Goal: Register for event/course

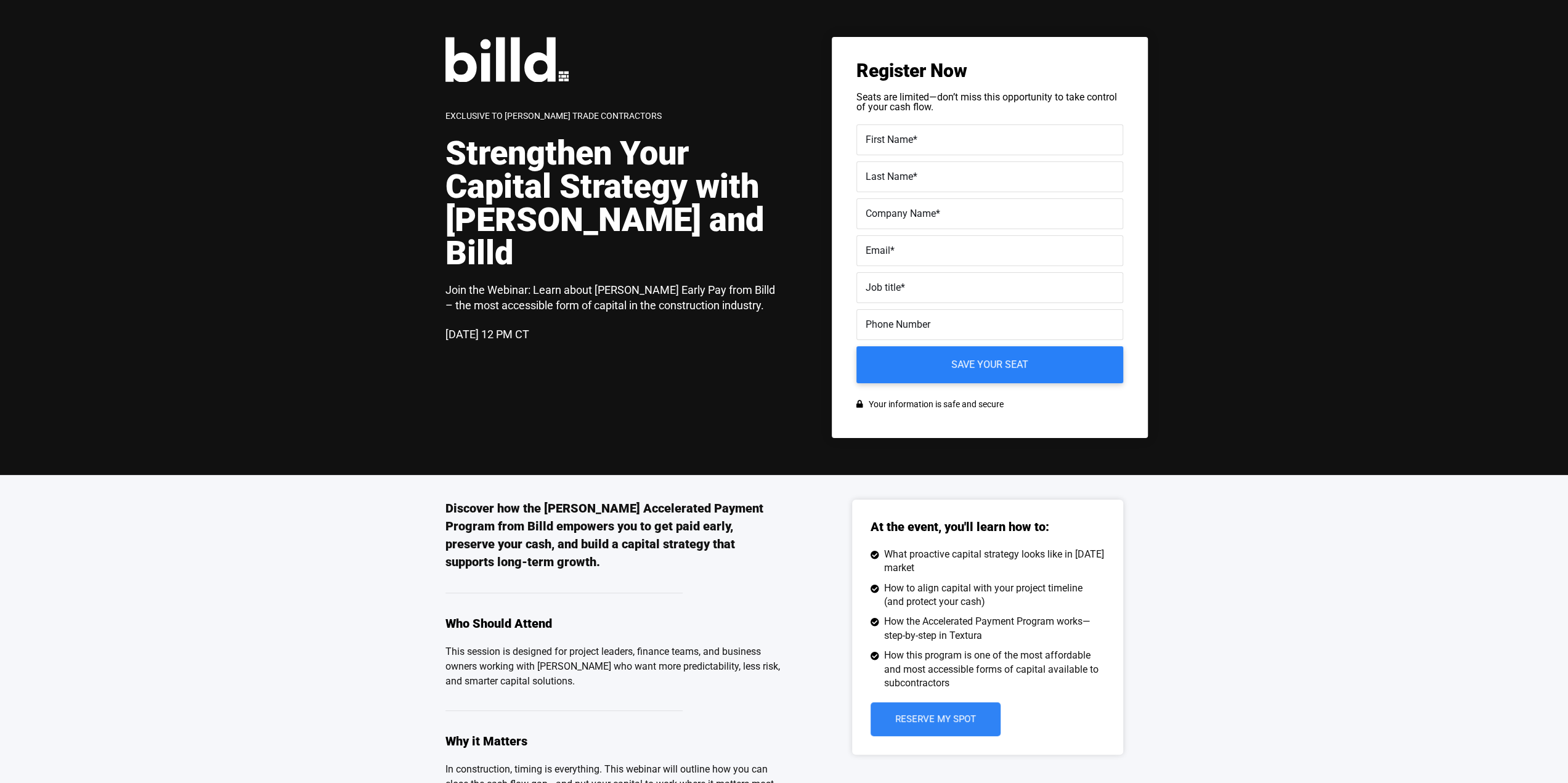
click at [626, 350] on div "Exclusive to [PERSON_NAME] Trade Contractors Strengthen Your Capital Strategy w…" at bounding box center [797, 238] width 702 height 401
click at [630, 282] on h3 "Join the Webinar: Learn about [PERSON_NAME] Early Pay from Billd – the most acc…" at bounding box center [615, 297] width 339 height 31
click at [630, 282] on h3 "Join the Webinar: Learn about Turner Early Pay from Billd – the most accessible…" at bounding box center [615, 297] width 339 height 31
click at [489, 104] on div "Exclusive to Turner Trade Contractors Strengthen Your Capital Strategy with Tur…" at bounding box center [621, 203] width 351 height 331
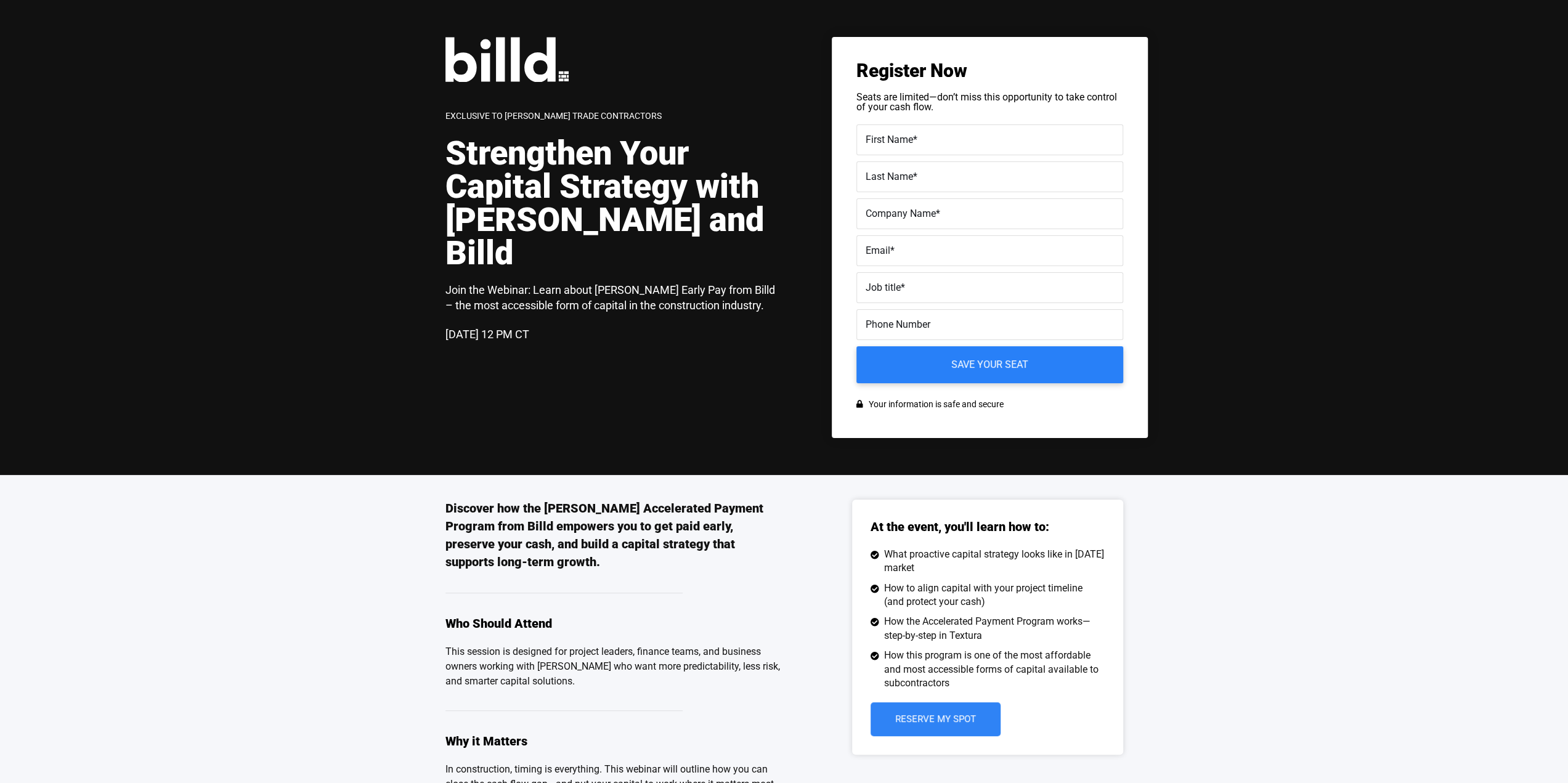
click at [504, 120] on span "Exclusive to Turner Trade Contractors" at bounding box center [553, 115] width 216 height 10
click at [927, 96] on p "Seats are limited—don’t miss this opportunity to take control of your cash flow." at bounding box center [989, 102] width 267 height 20
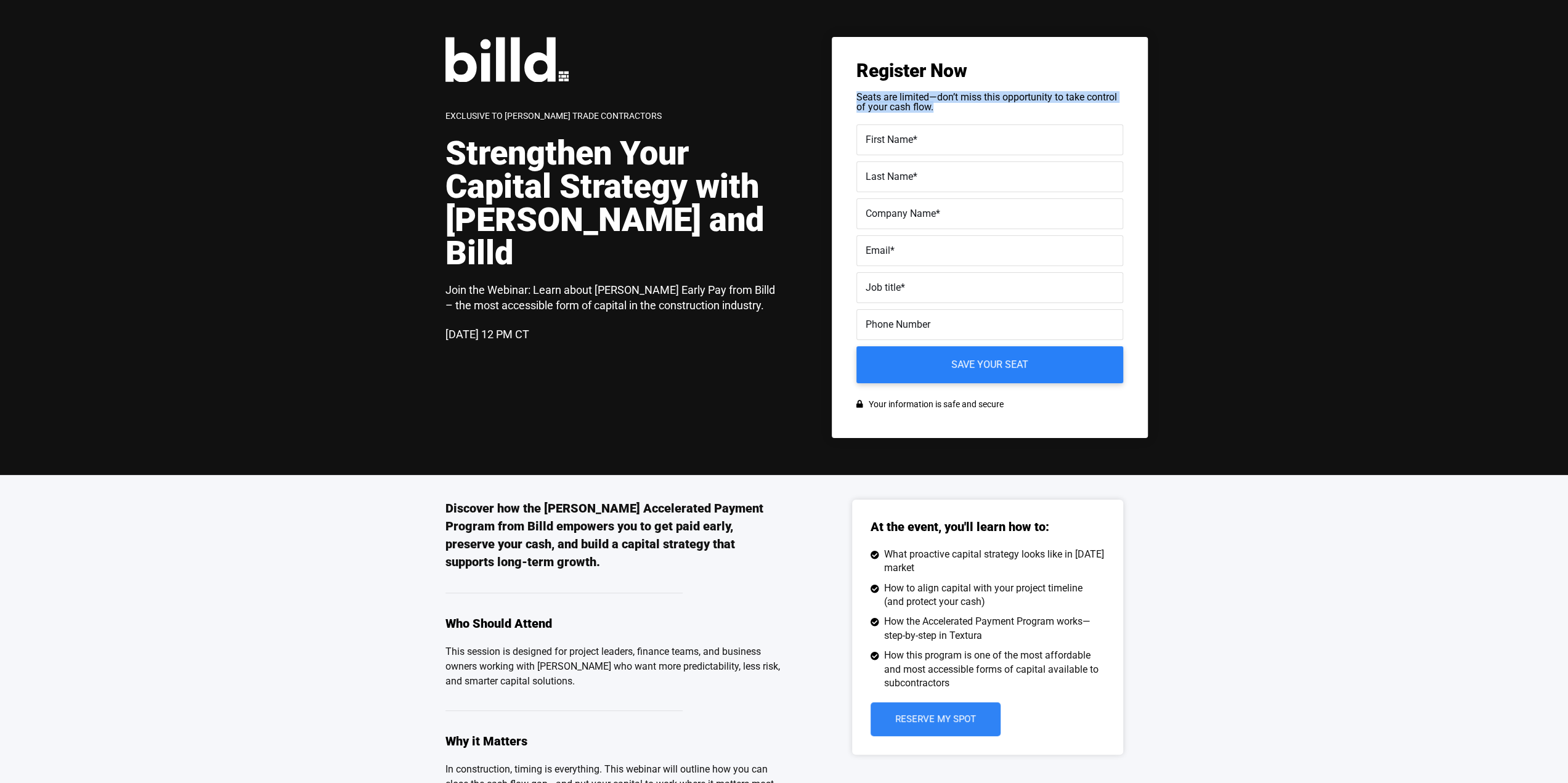
click at [927, 96] on p "Seats are limited—don’t miss this opportunity to take control of your cash flow." at bounding box center [989, 102] width 267 height 20
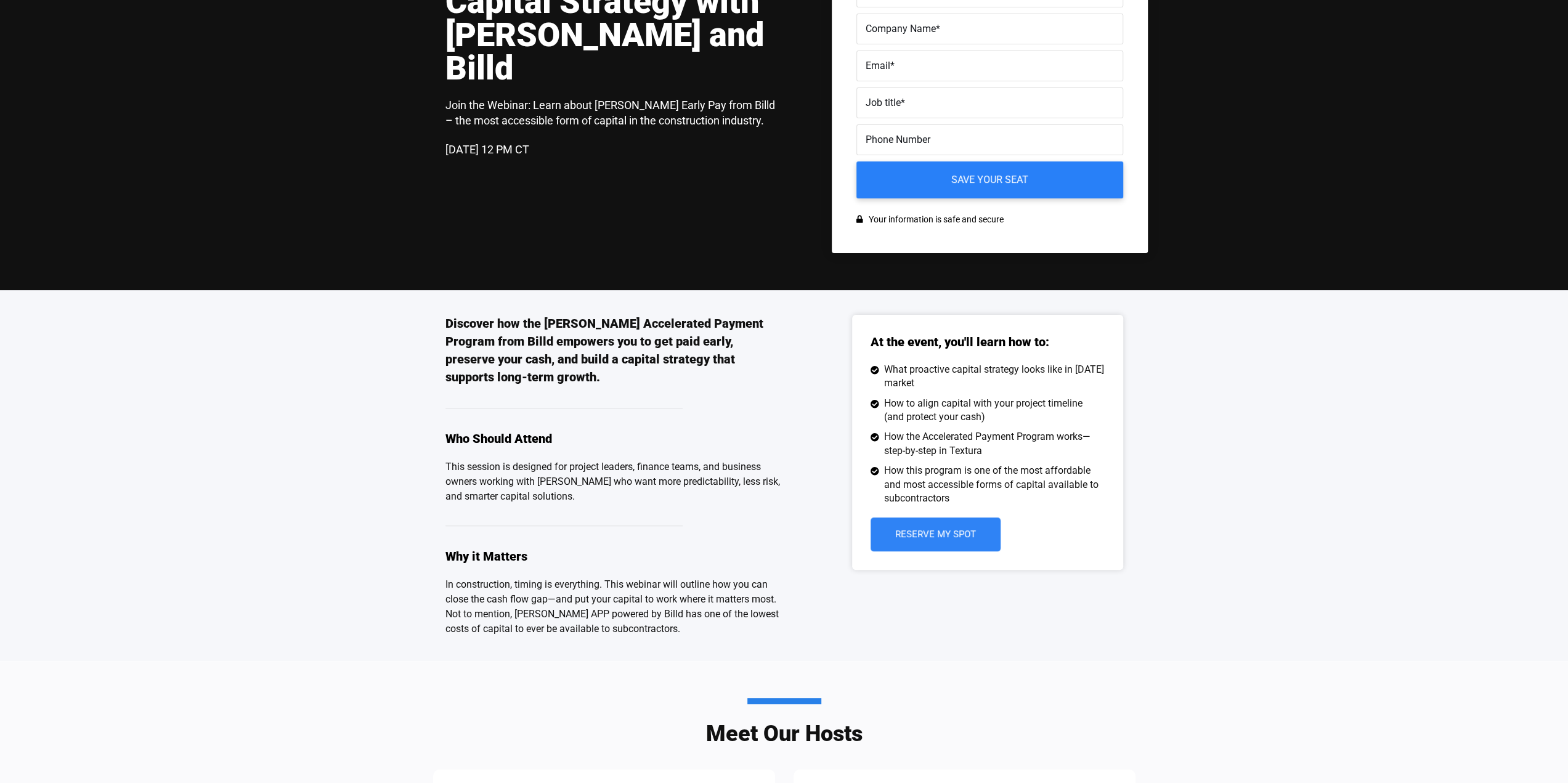
scroll to position [247, 0]
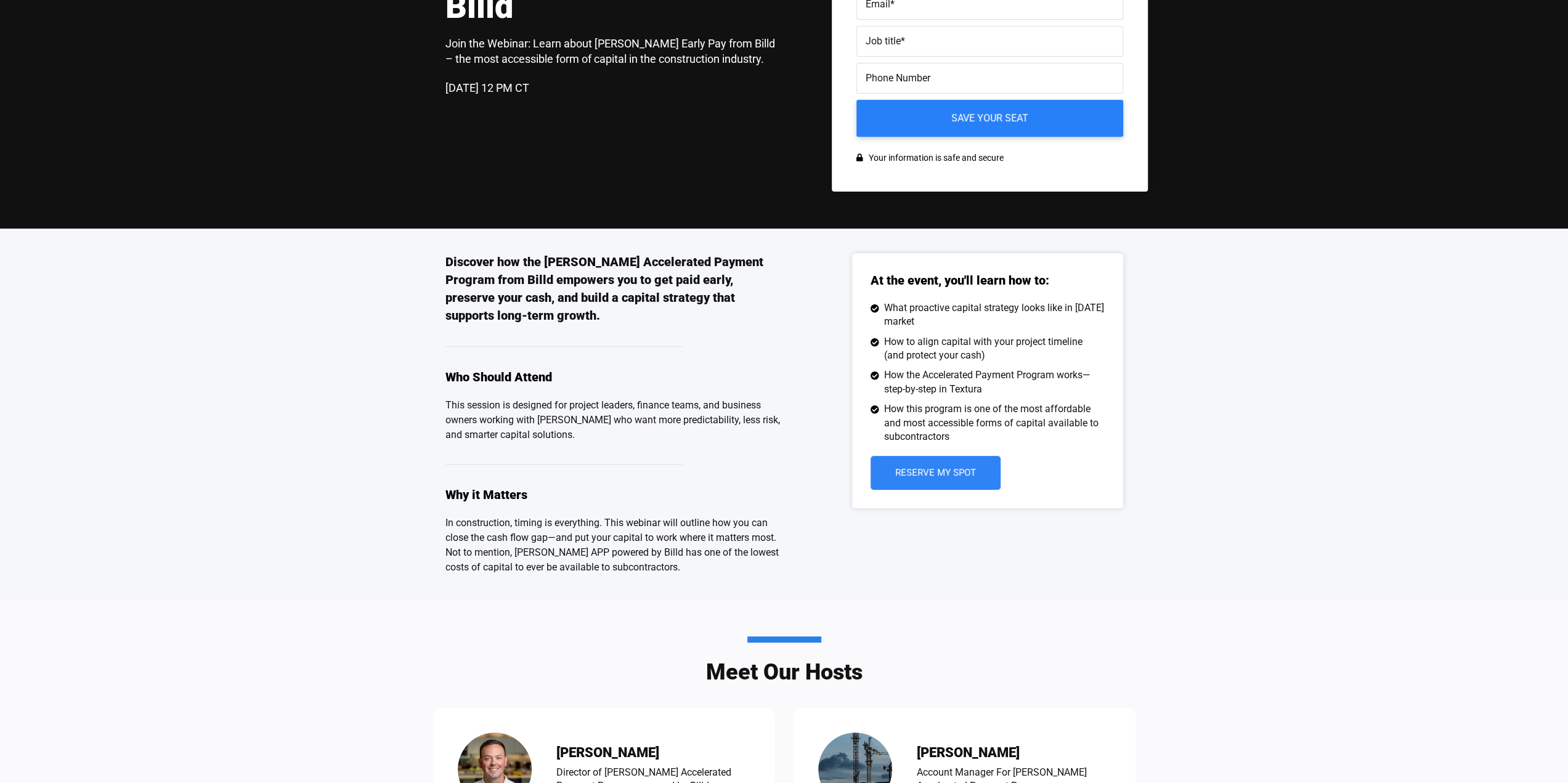
click at [542, 429] on div "Discover how the Turner Accelerated Payment Program from Billd empowers you to …" at bounding box center [615, 414] width 339 height 322
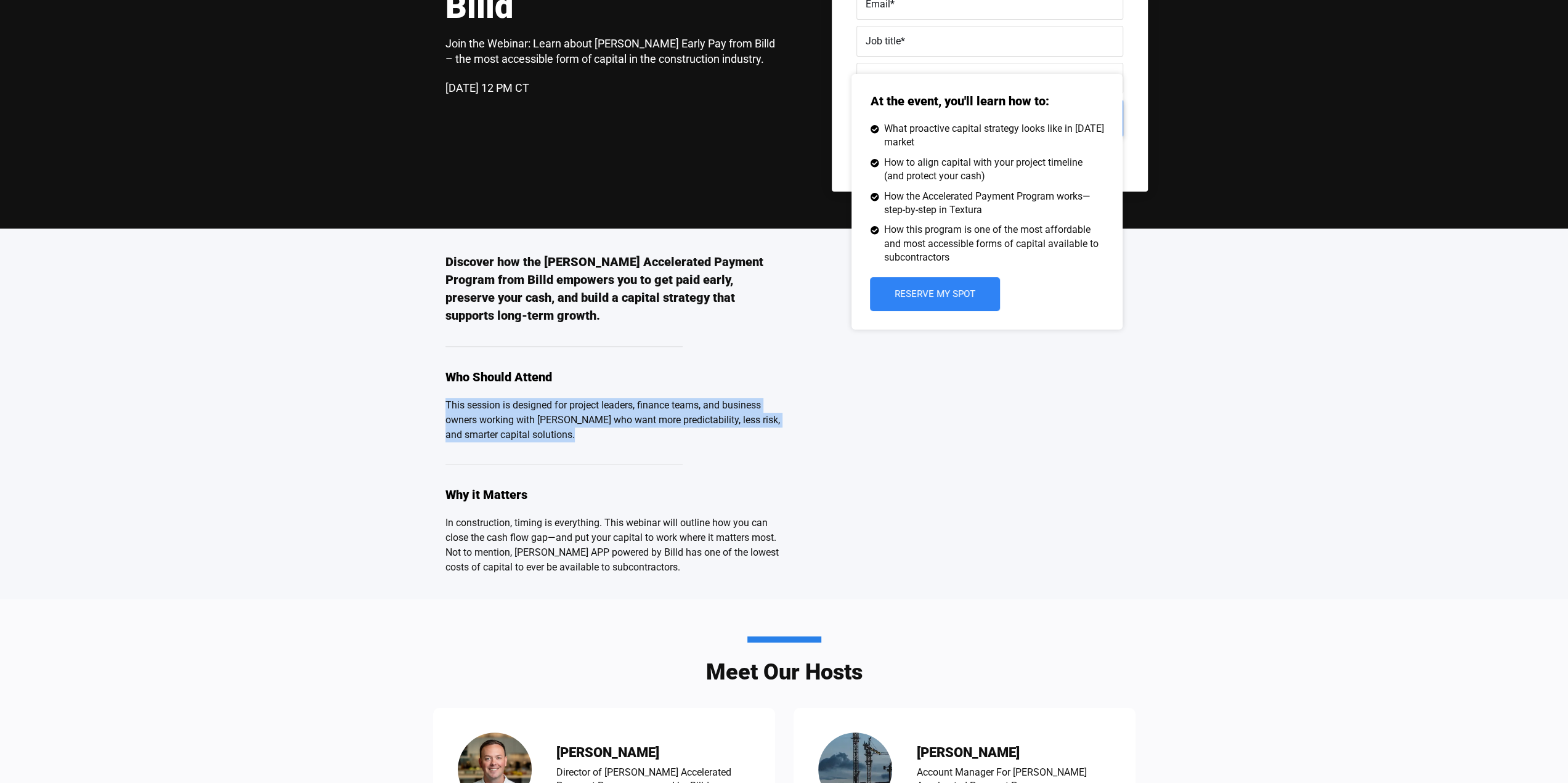
scroll to position [555, 0]
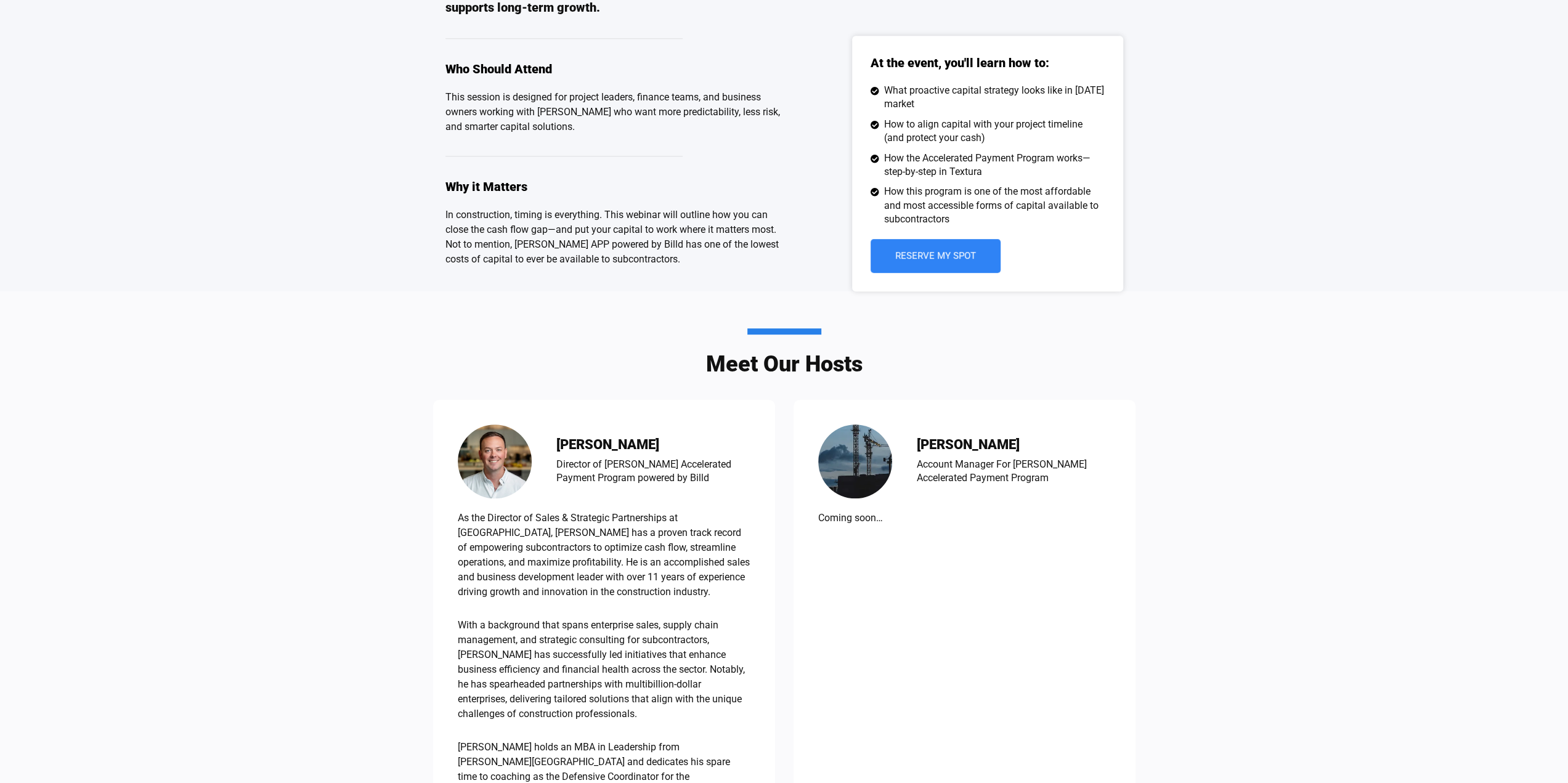
click at [542, 429] on div "Travis Mayor Director of Turner Accelerated Payment Program powered by Billd" at bounding box center [604, 461] width 292 height 74
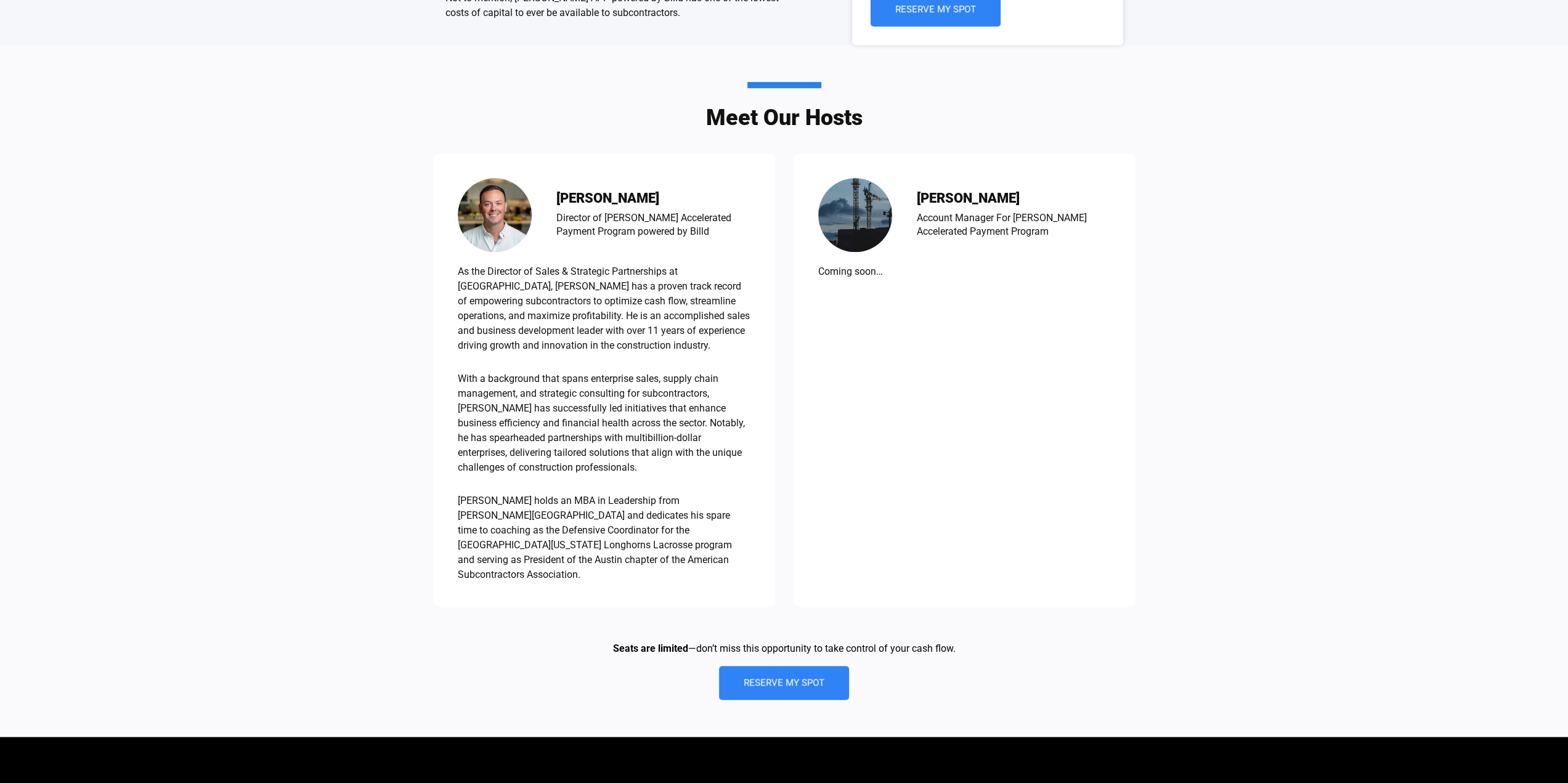
click at [542, 429] on p "With a background that spans enterprise sales, supply chain management, and str…" at bounding box center [604, 423] width 292 height 104
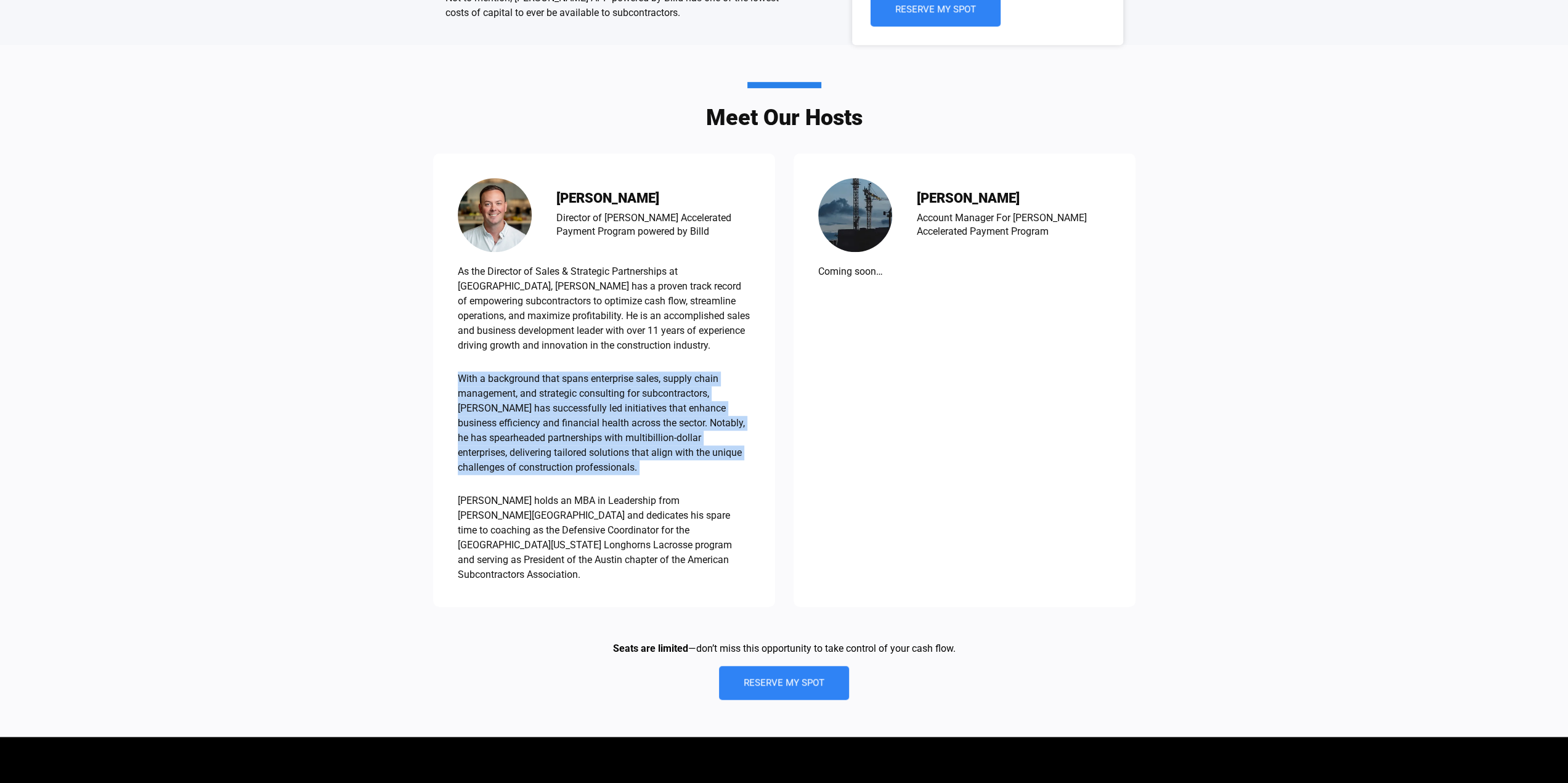
click at [542, 429] on p "With a background that spans enterprise sales, supply chain management, and str…" at bounding box center [604, 423] width 292 height 104
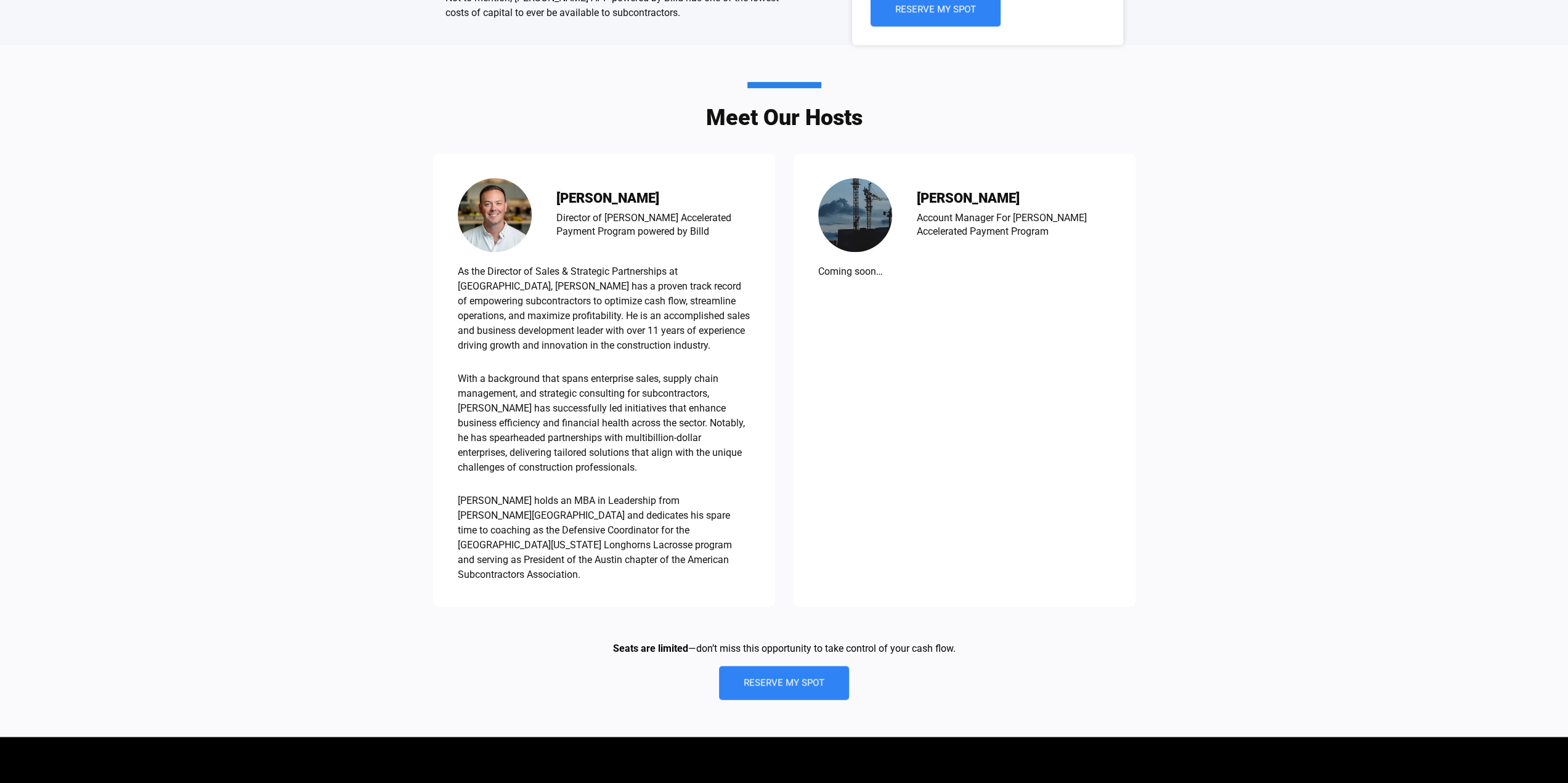
click at [596, 503] on p "Travis holds an MBA in Leadership from Adams State University and dedicates his…" at bounding box center [604, 538] width 292 height 89
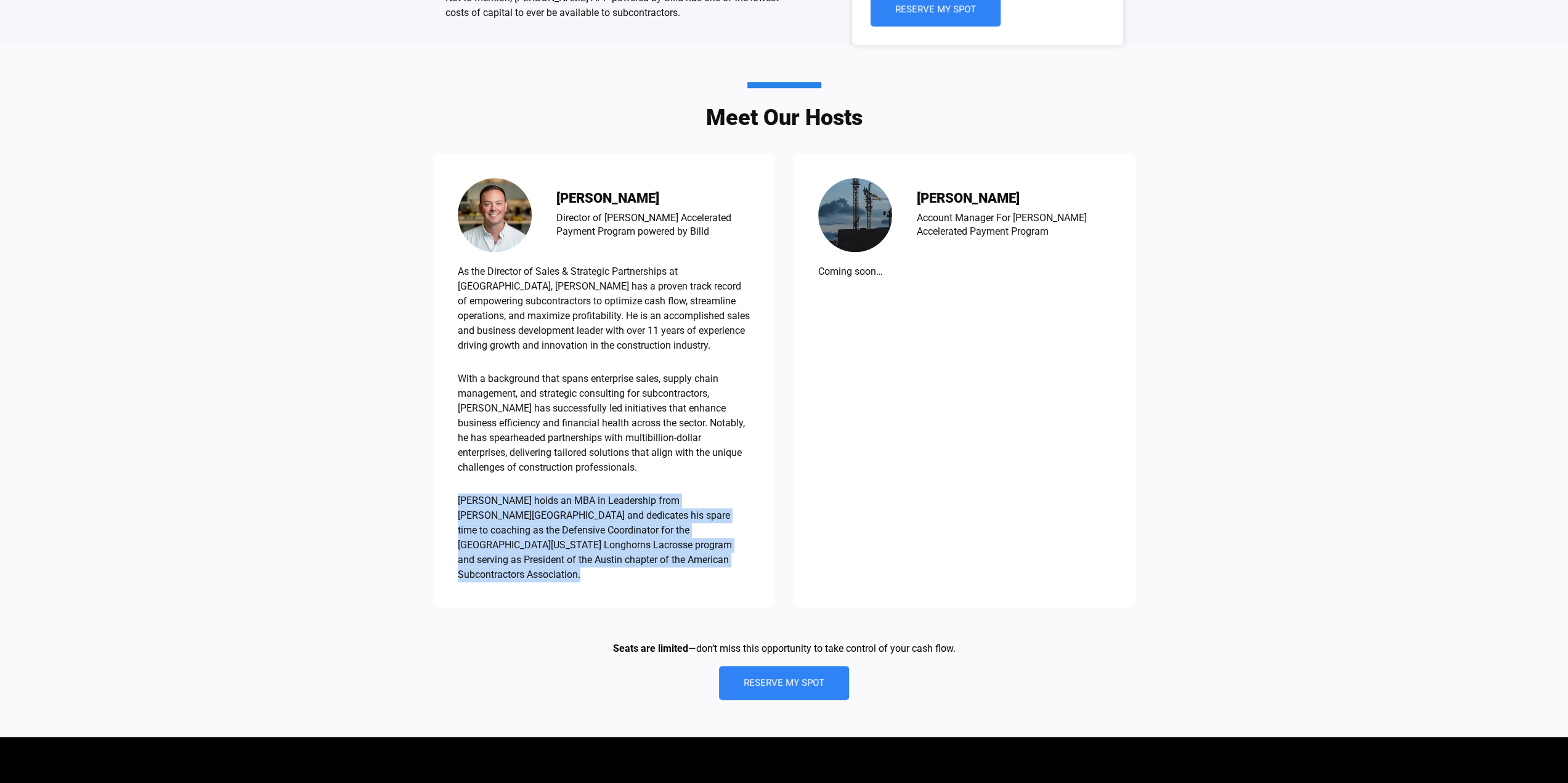
click at [596, 503] on p "Travis holds an MBA in Leadership from Adams State University and dedicates his…" at bounding box center [604, 538] width 292 height 89
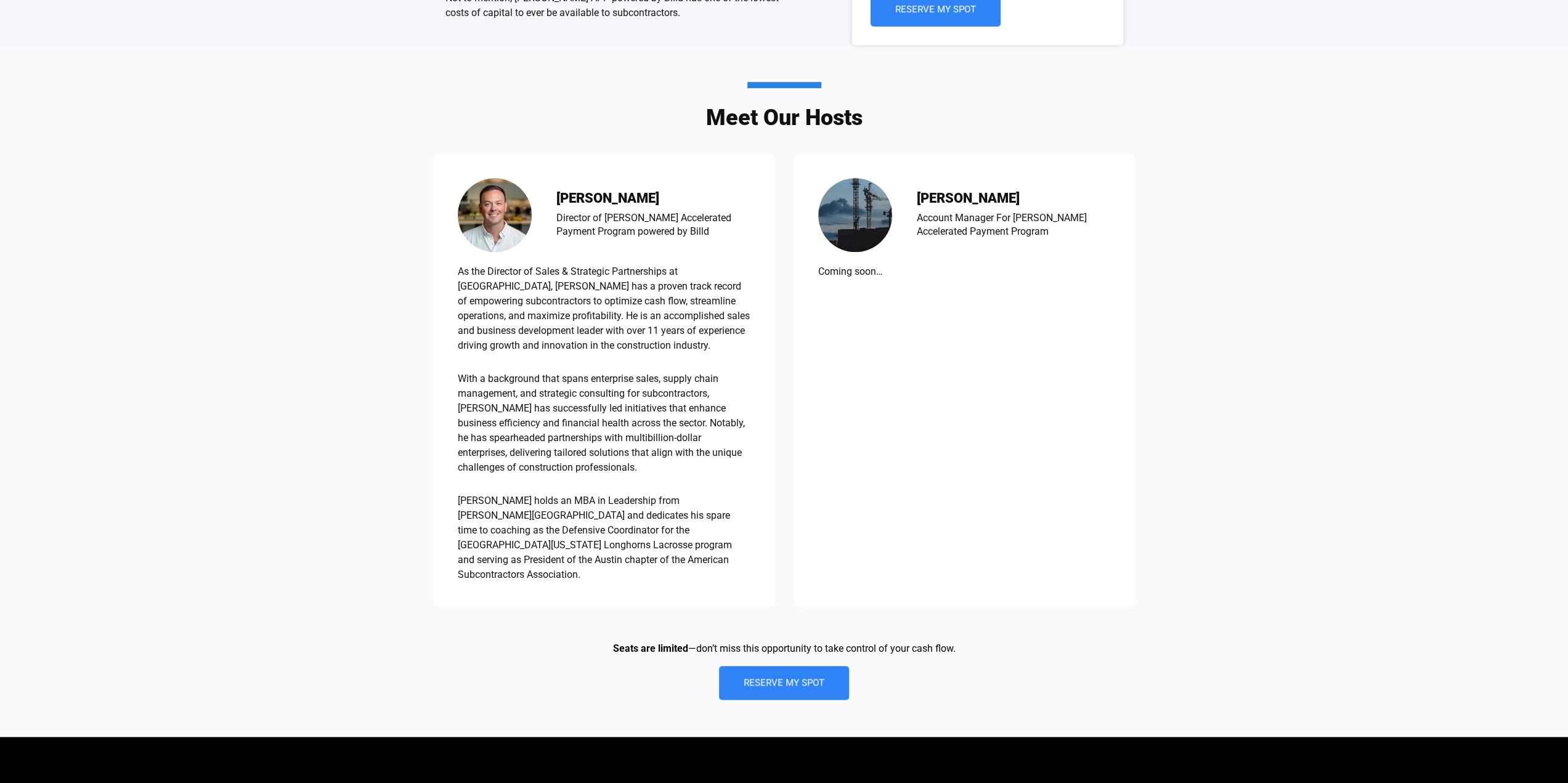
click at [558, 408] on p "With a background that spans enterprise sales, supply chain management, and str…" at bounding box center [604, 423] width 292 height 104
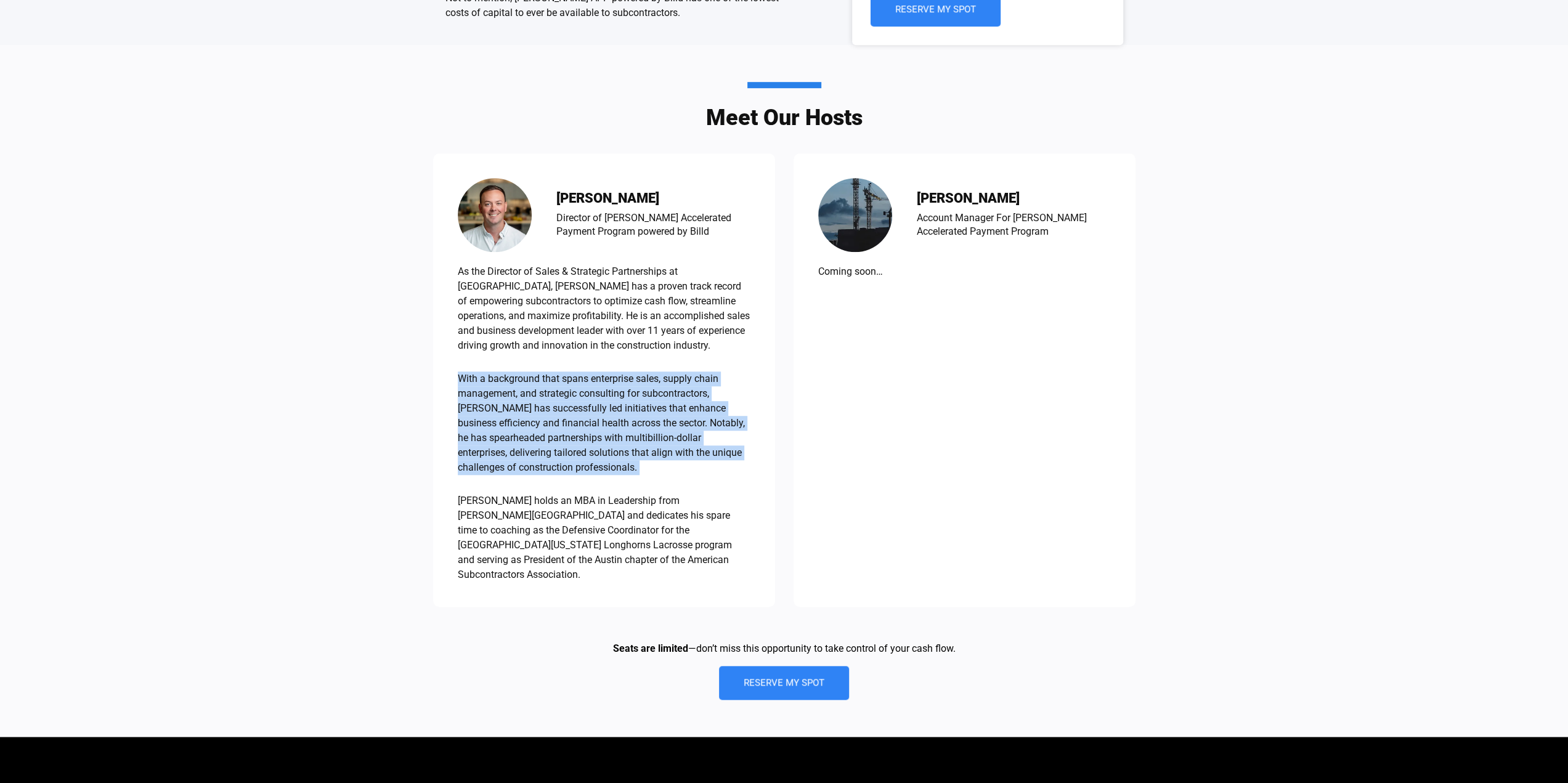
click at [558, 408] on p "With a background that spans enterprise sales, supply chain management, and str…" at bounding box center [604, 423] width 292 height 104
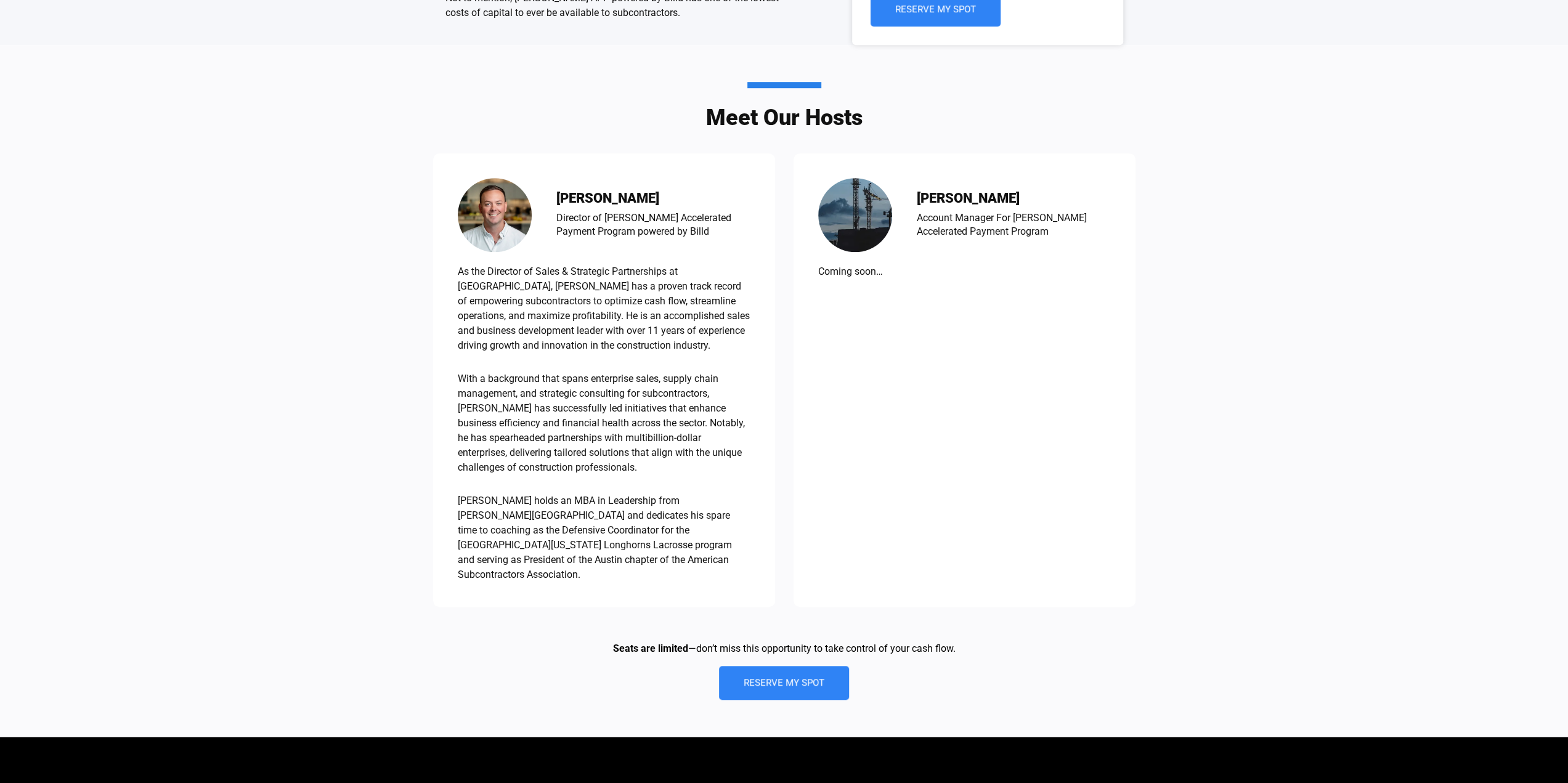
click at [617, 470] on div "As the Director of Sales & Strategic Partnerships at Billd, Travis has a proven…" at bounding box center [604, 423] width 292 height 318
click at [647, 493] on p "Travis holds an MBA in Leadership from Adams State University and dedicates his…" at bounding box center [604, 538] width 292 height 89
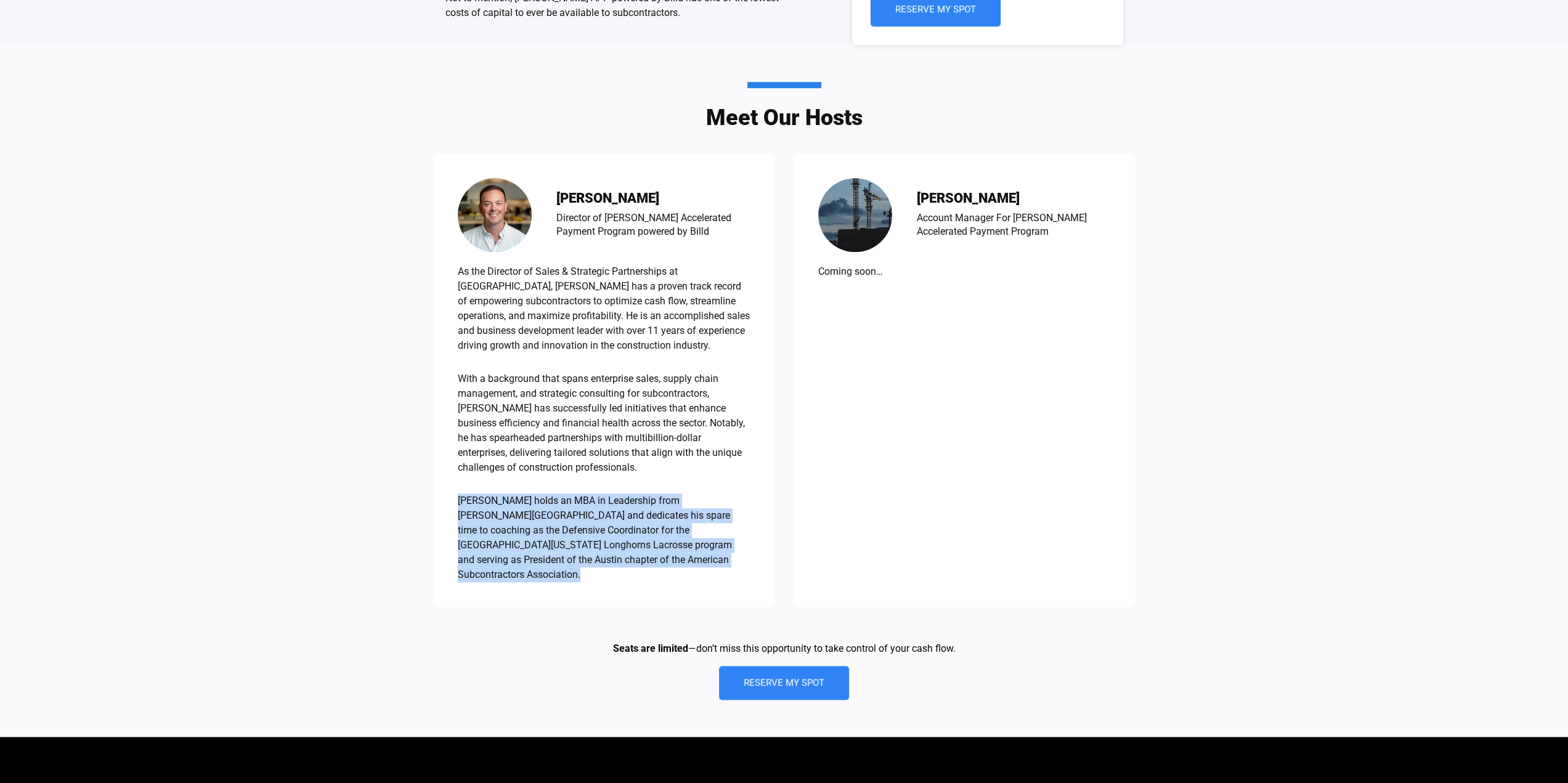
click at [647, 493] on p "Travis holds an MBA in Leadership from Adams State University and dedicates his…" at bounding box center [604, 538] width 292 height 89
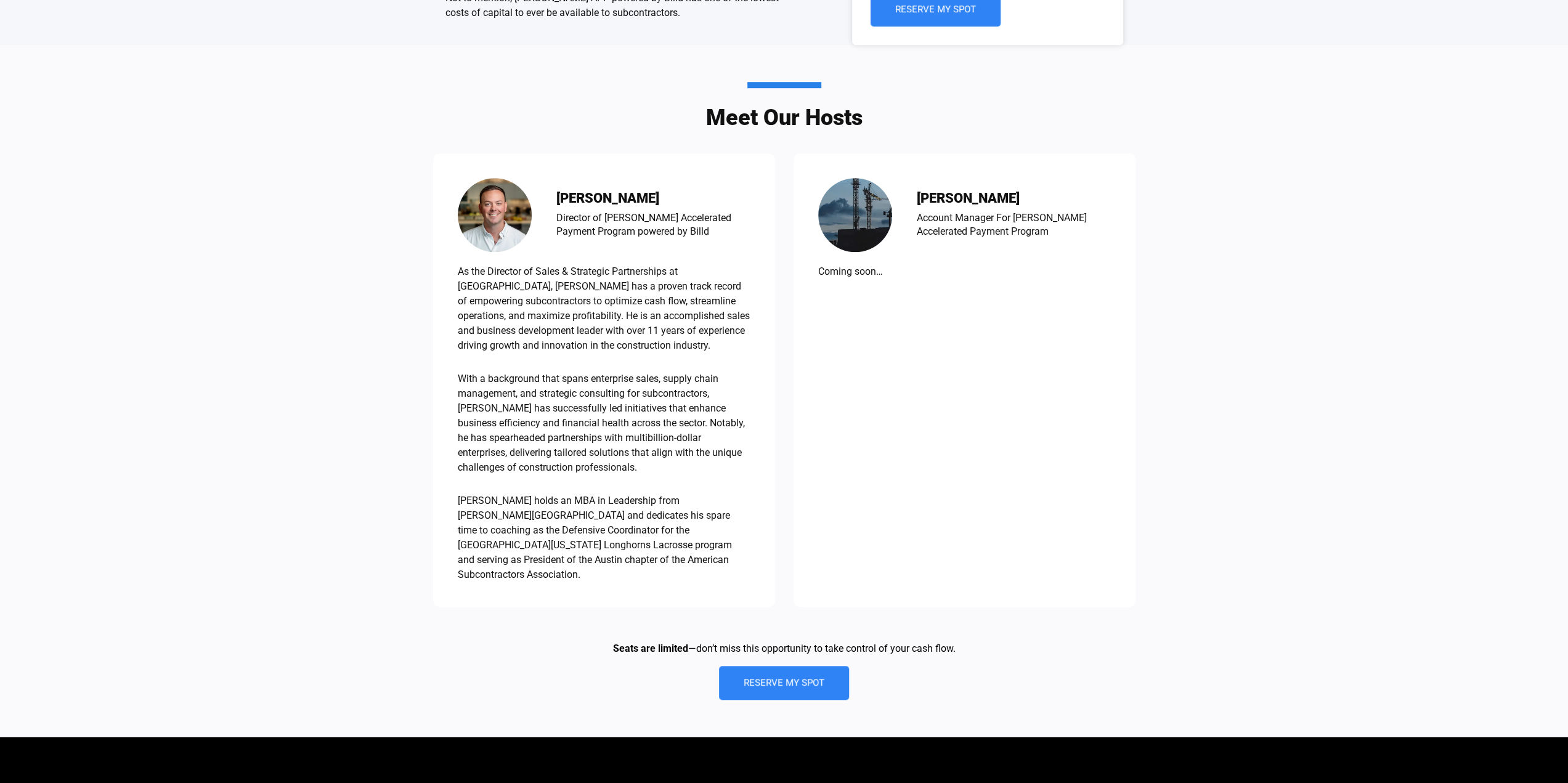
click at [628, 444] on p "With a background that spans enterprise sales, supply chain management, and str…" at bounding box center [604, 423] width 292 height 104
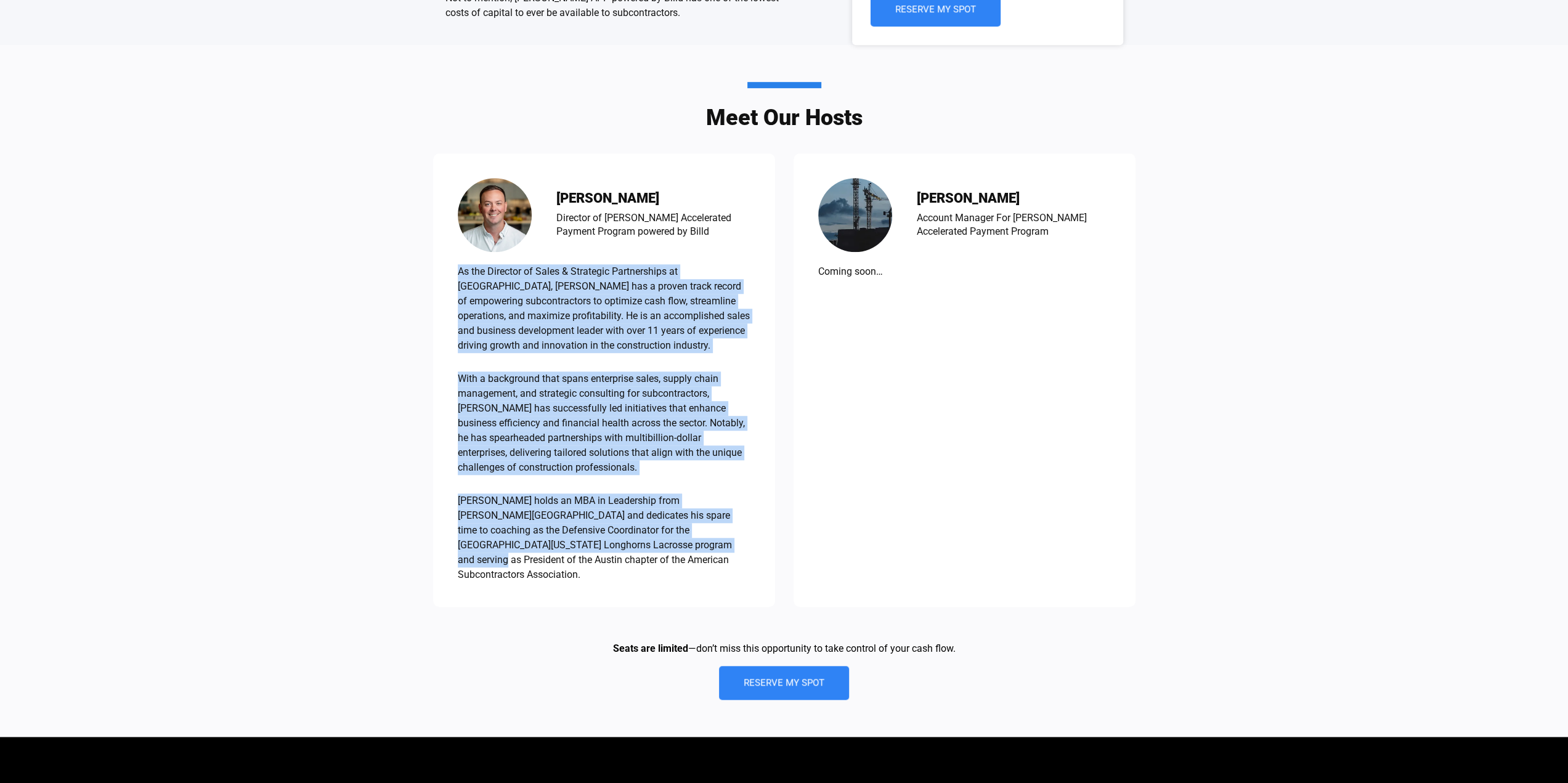
drag, startPoint x: 647, startPoint y: 531, endPoint x: 450, endPoint y: 253, distance: 340.7
click at [450, 253] on div "Travis Mayor Director of Turner Accelerated Payment Program powered by Billd As…" at bounding box center [604, 380] width 342 height 453
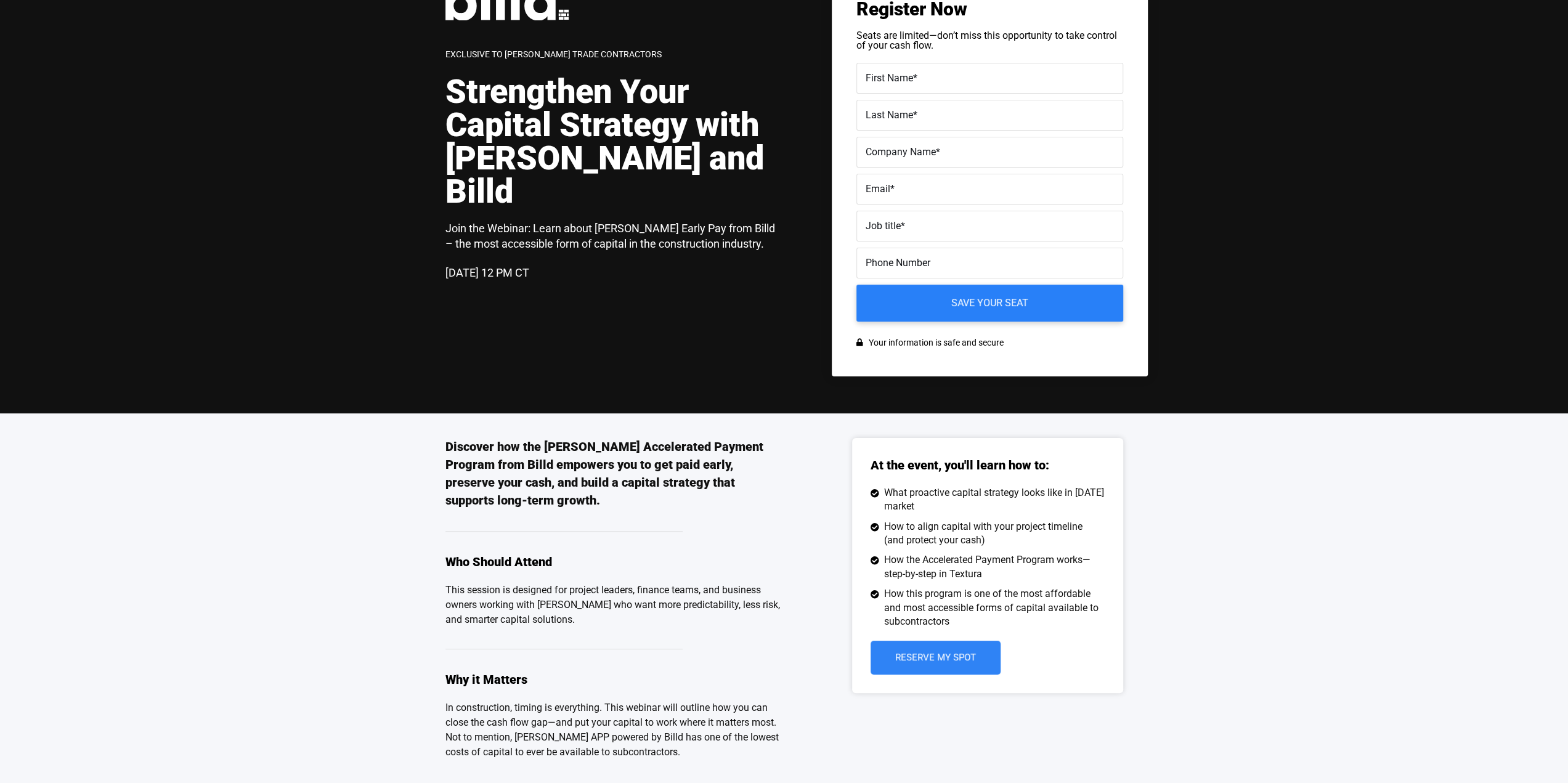
scroll to position [0, 0]
